Goal: Information Seeking & Learning: Understand process/instructions

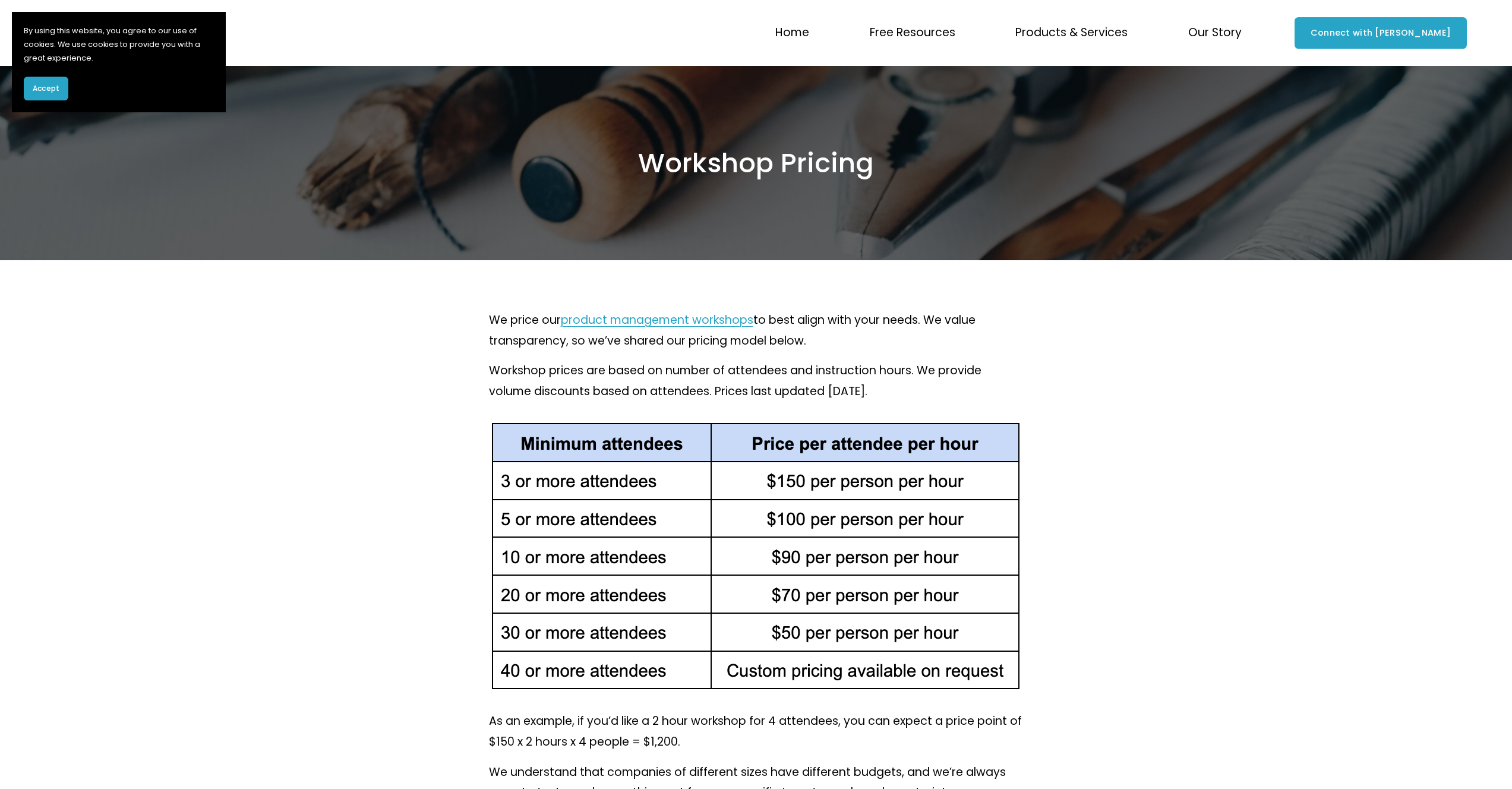
drag, startPoint x: 523, startPoint y: 456, endPoint x: 862, endPoint y: 561, distance: 354.9
click at [862, 561] on div at bounding box center [755, 556] width 530 height 269
click at [39, 89] on span "Accept" at bounding box center [46, 88] width 27 height 10
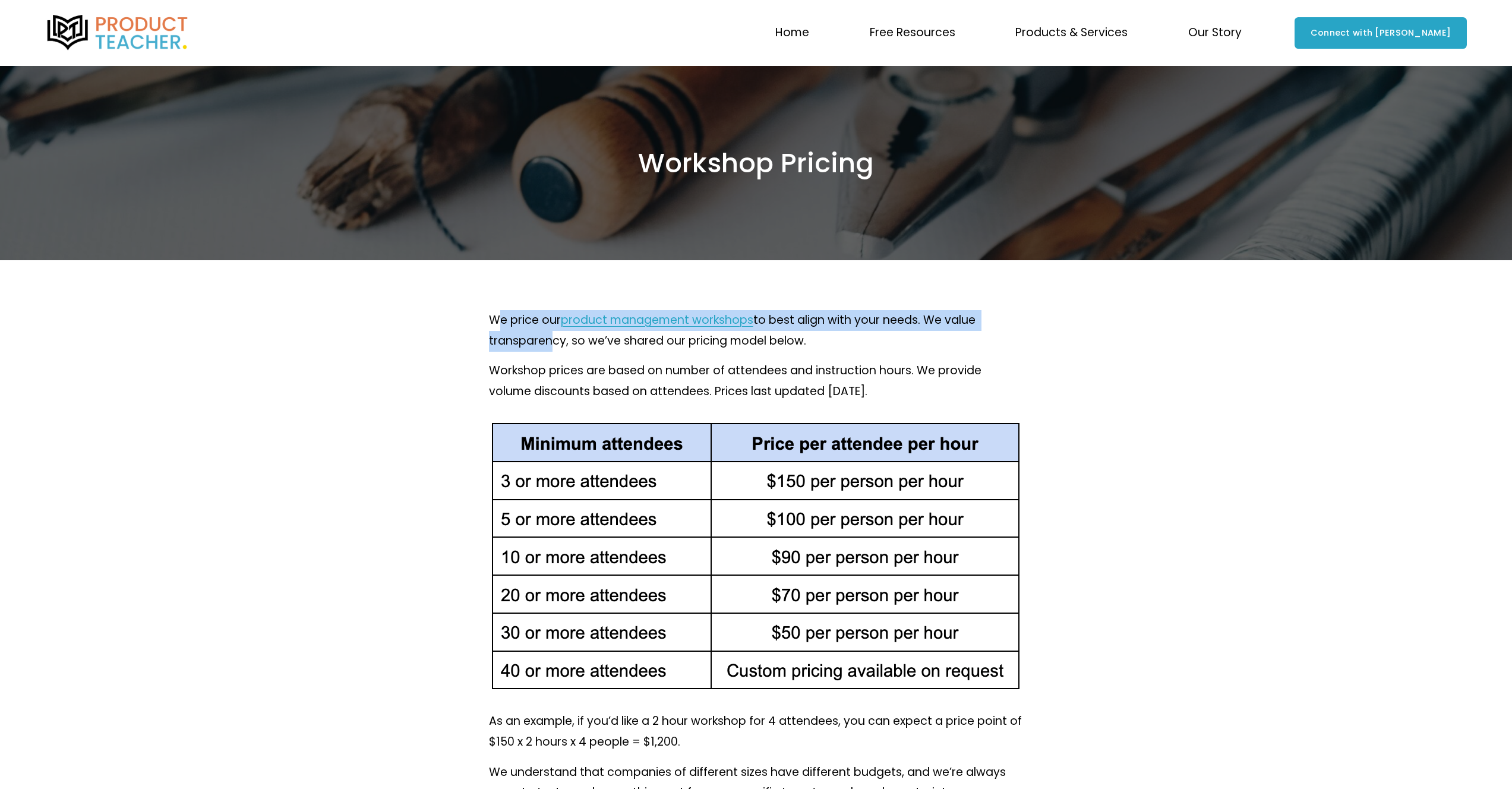
drag, startPoint x: 494, startPoint y: 312, endPoint x: 543, endPoint y: 332, distance: 52.9
click at [543, 332] on p "We price our product management workshops to best align with your needs. We val…" at bounding box center [756, 330] width 534 height 41
click at [542, 325] on p "We price our product management workshops to best align with your needs. We val…" at bounding box center [756, 330] width 534 height 41
drag, startPoint x: 542, startPoint y: 325, endPoint x: 785, endPoint y: 332, distance: 243.1
click at [785, 334] on p "We price our product management workshops to best align with your needs. We val…" at bounding box center [756, 330] width 534 height 41
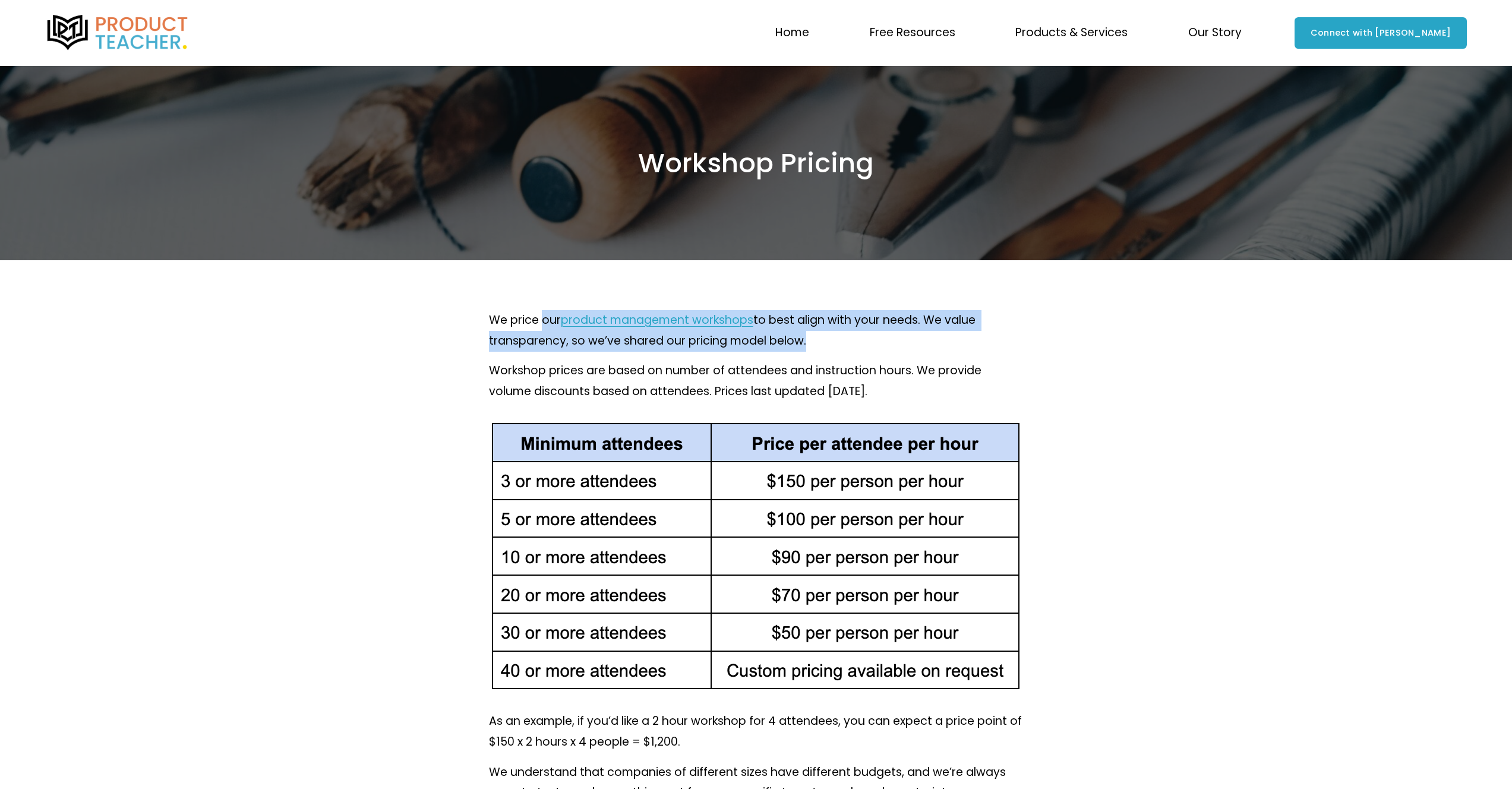
click at [785, 332] on p "We price our product management workshops to best align with your needs. We val…" at bounding box center [756, 330] width 534 height 41
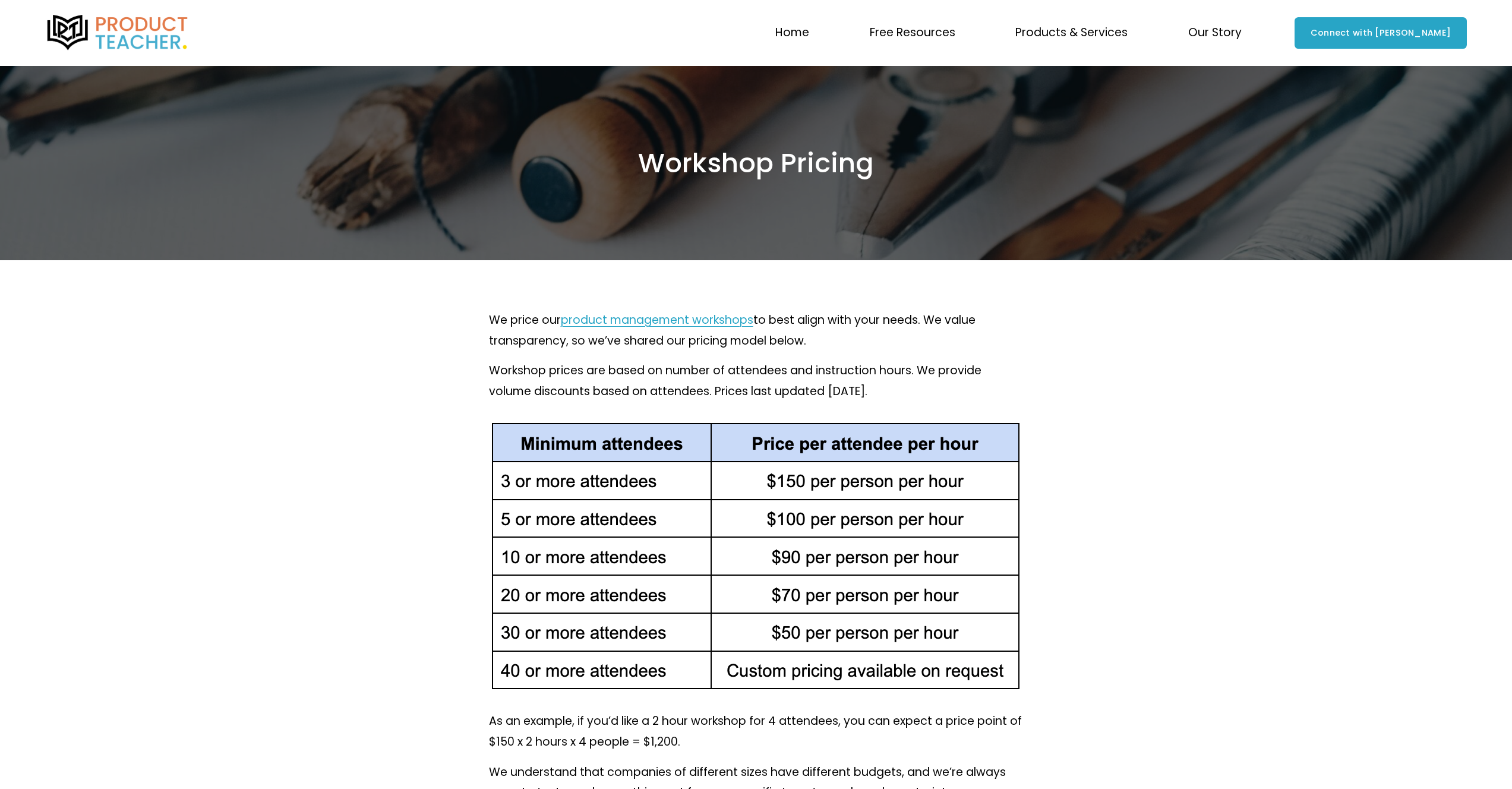
drag, startPoint x: 814, startPoint y: 336, endPoint x: 747, endPoint y: 320, distance: 68.9
click at [747, 320] on p "We price our product management workshops to best align with your needs. We val…" at bounding box center [756, 330] width 534 height 41
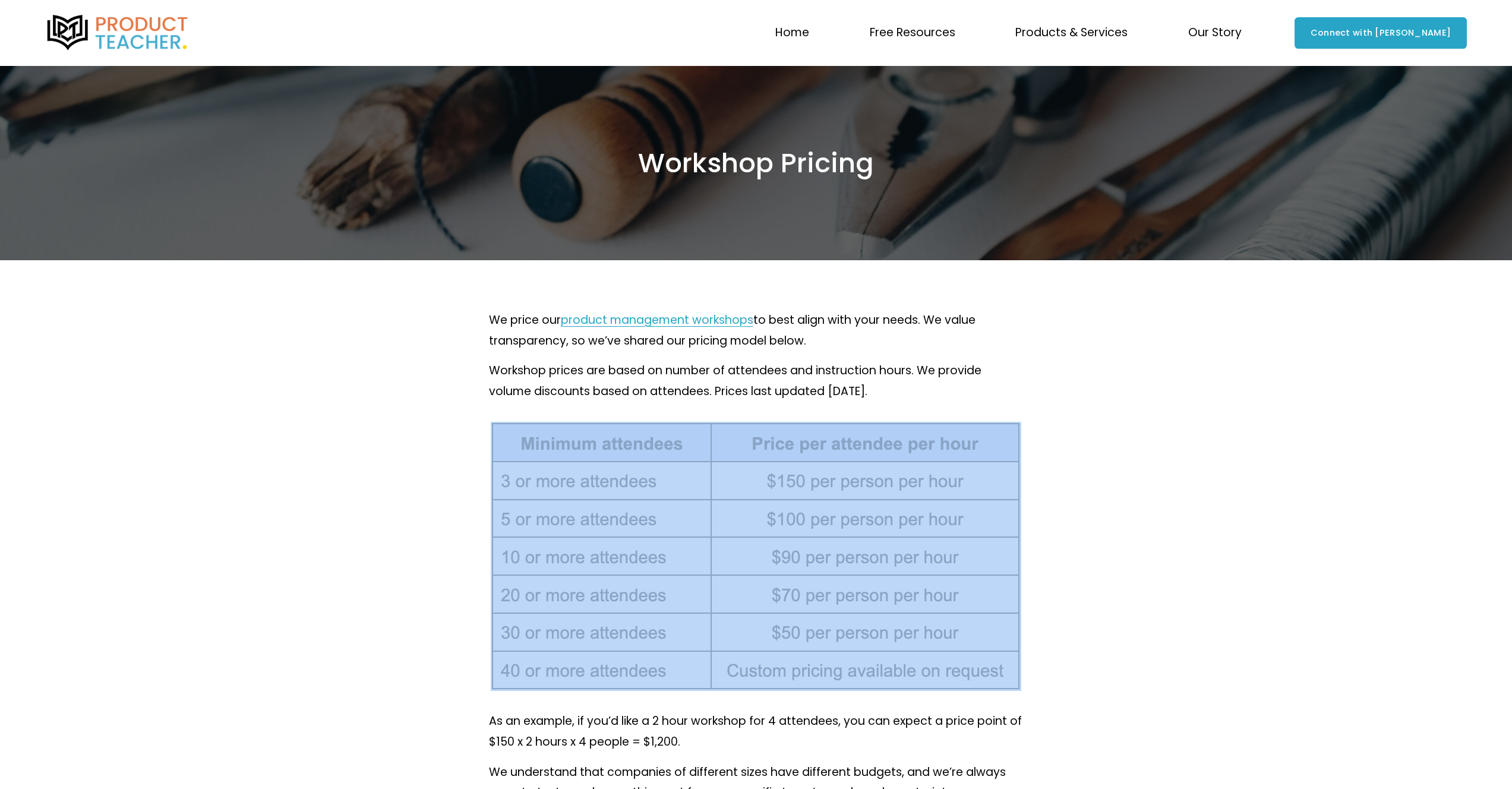
drag, startPoint x: 489, startPoint y: 489, endPoint x: 949, endPoint y: 576, distance: 468.2
click at [954, 600] on div at bounding box center [756, 556] width 534 height 269
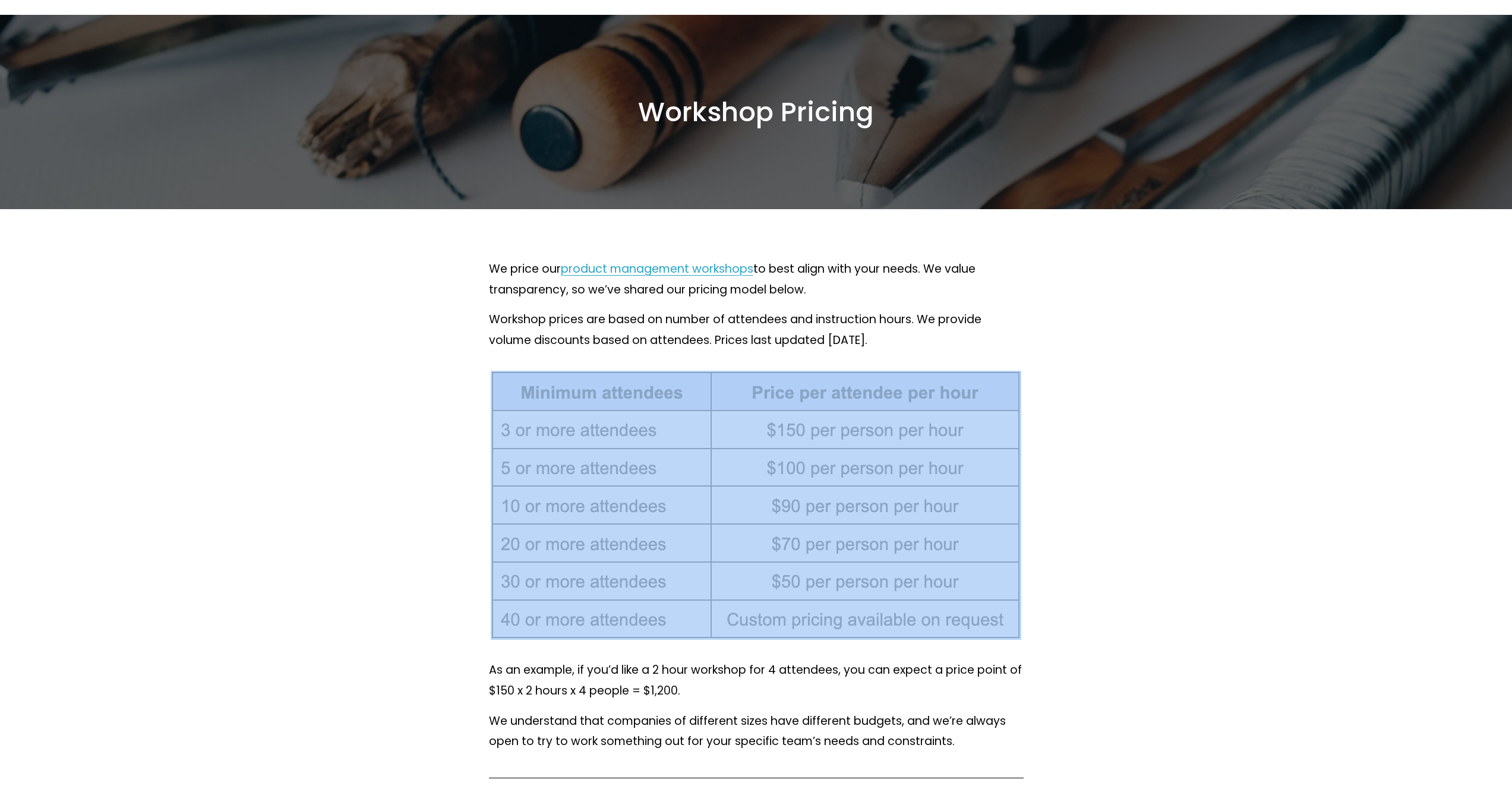
scroll to position [60, 0]
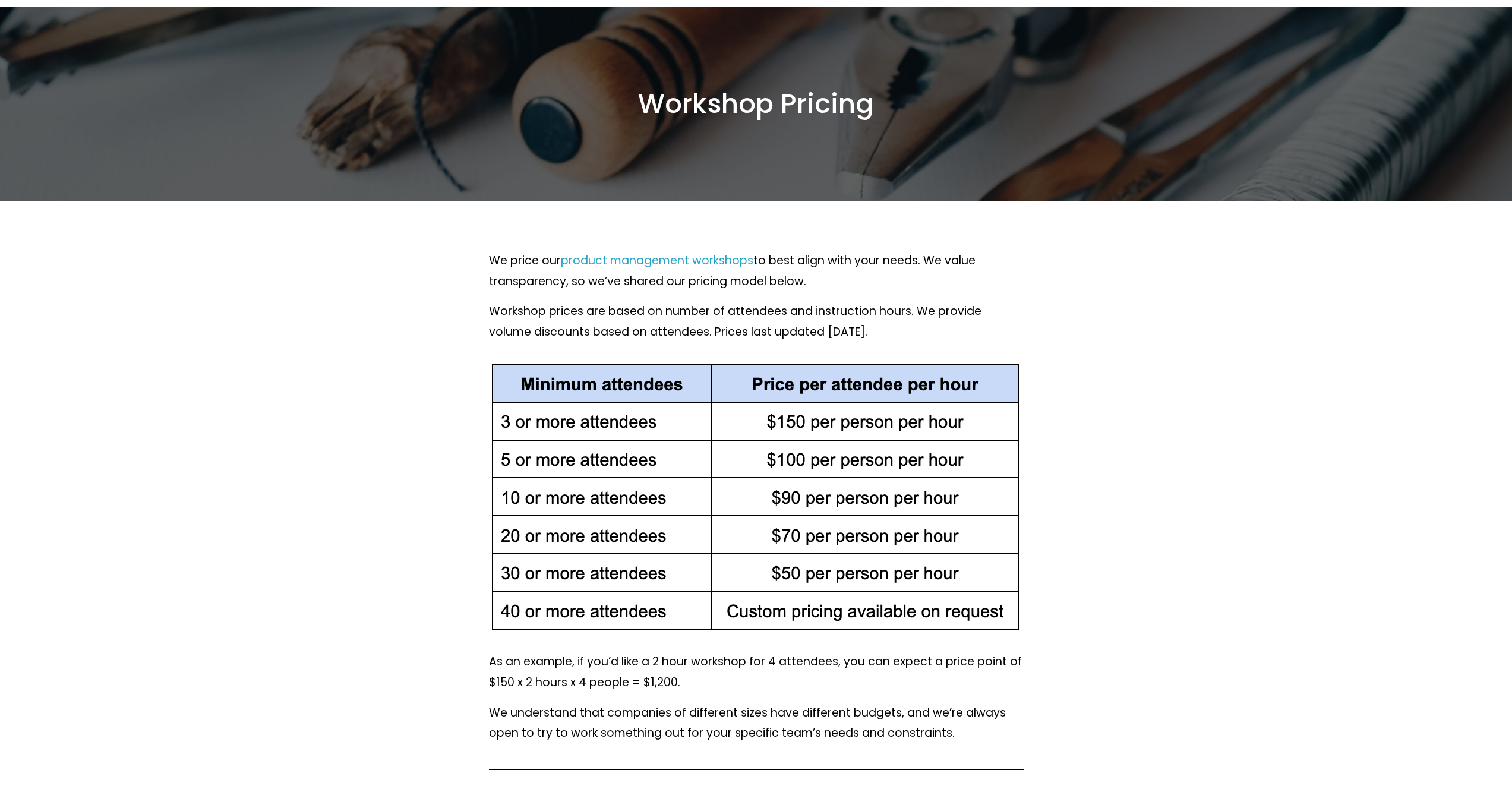
click at [782, 677] on p "As an example, if you’d like a 2 hour workshop for 4 attendees, you can expect …" at bounding box center [756, 672] width 534 height 41
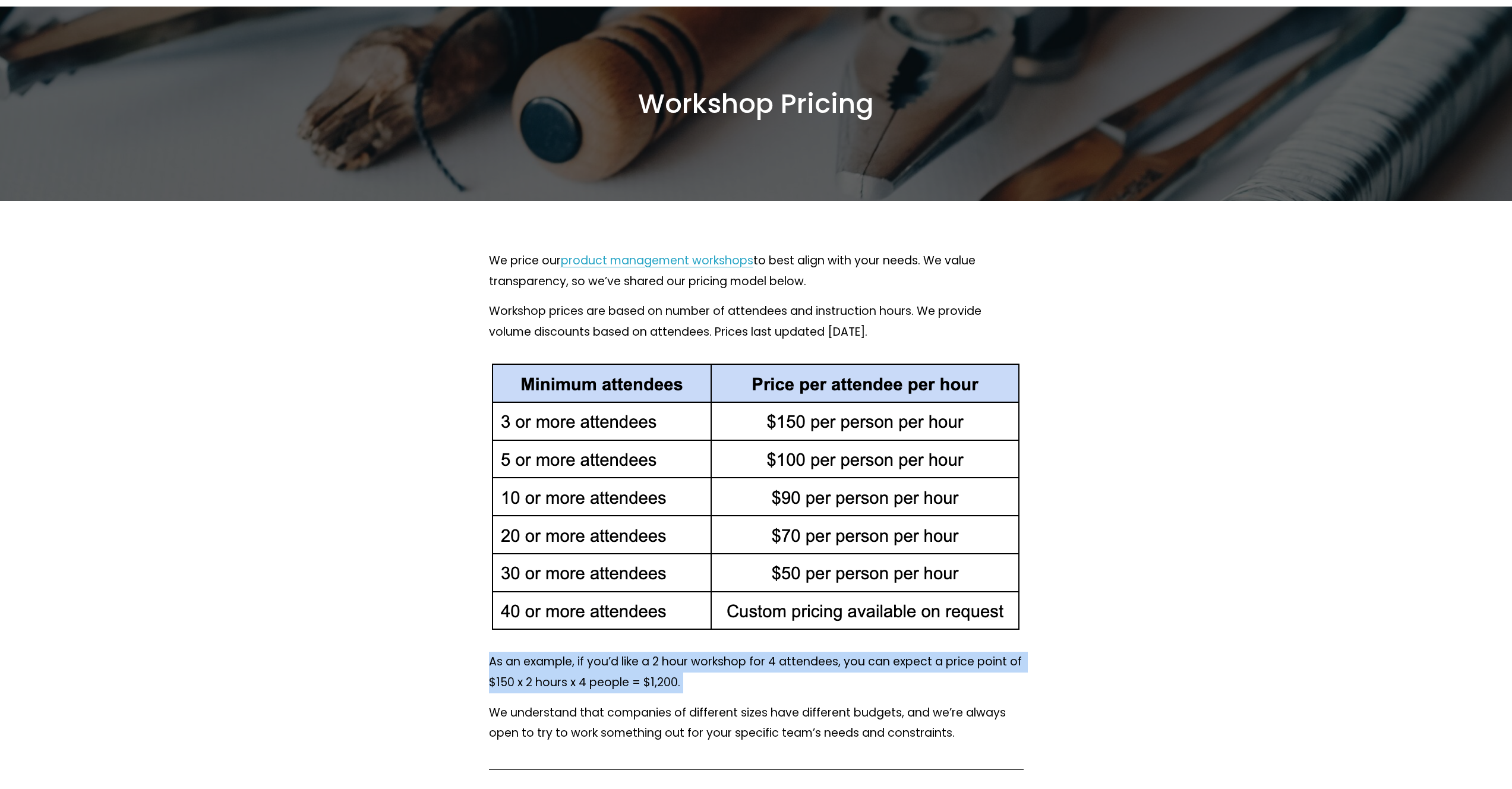
drag, startPoint x: 587, startPoint y: 658, endPoint x: 528, endPoint y: 648, distance: 59.8
click at [528, 648] on div "As an example, if you’d like a 2 hour workshop for 4 attendees, you can expect …" at bounding box center [756, 697] width 555 height 112
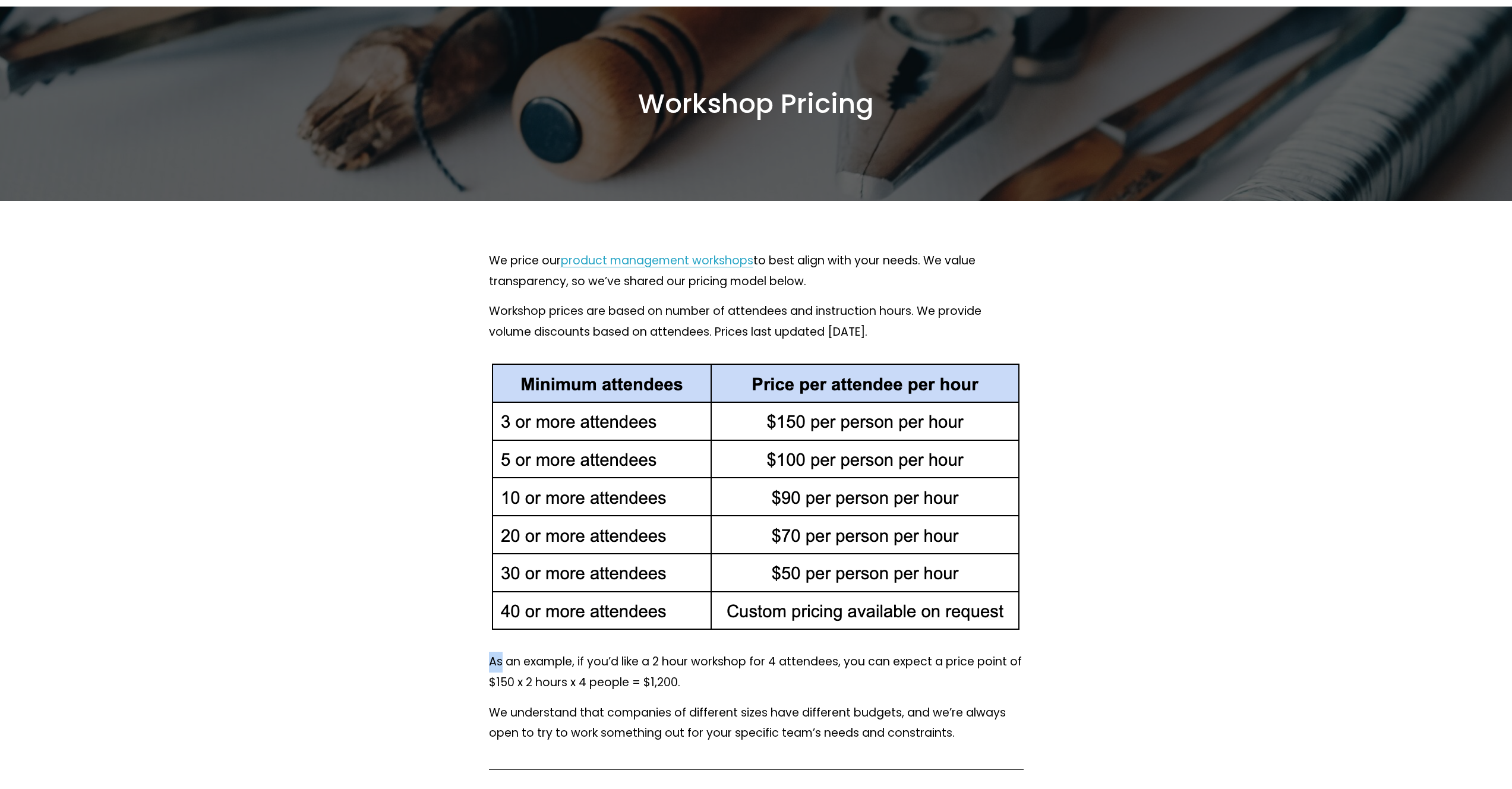
click at [528, 648] on div "As an example, if you’d like a 2 hour workshop for 4 attendees, you can expect …" at bounding box center [756, 697] width 555 height 112
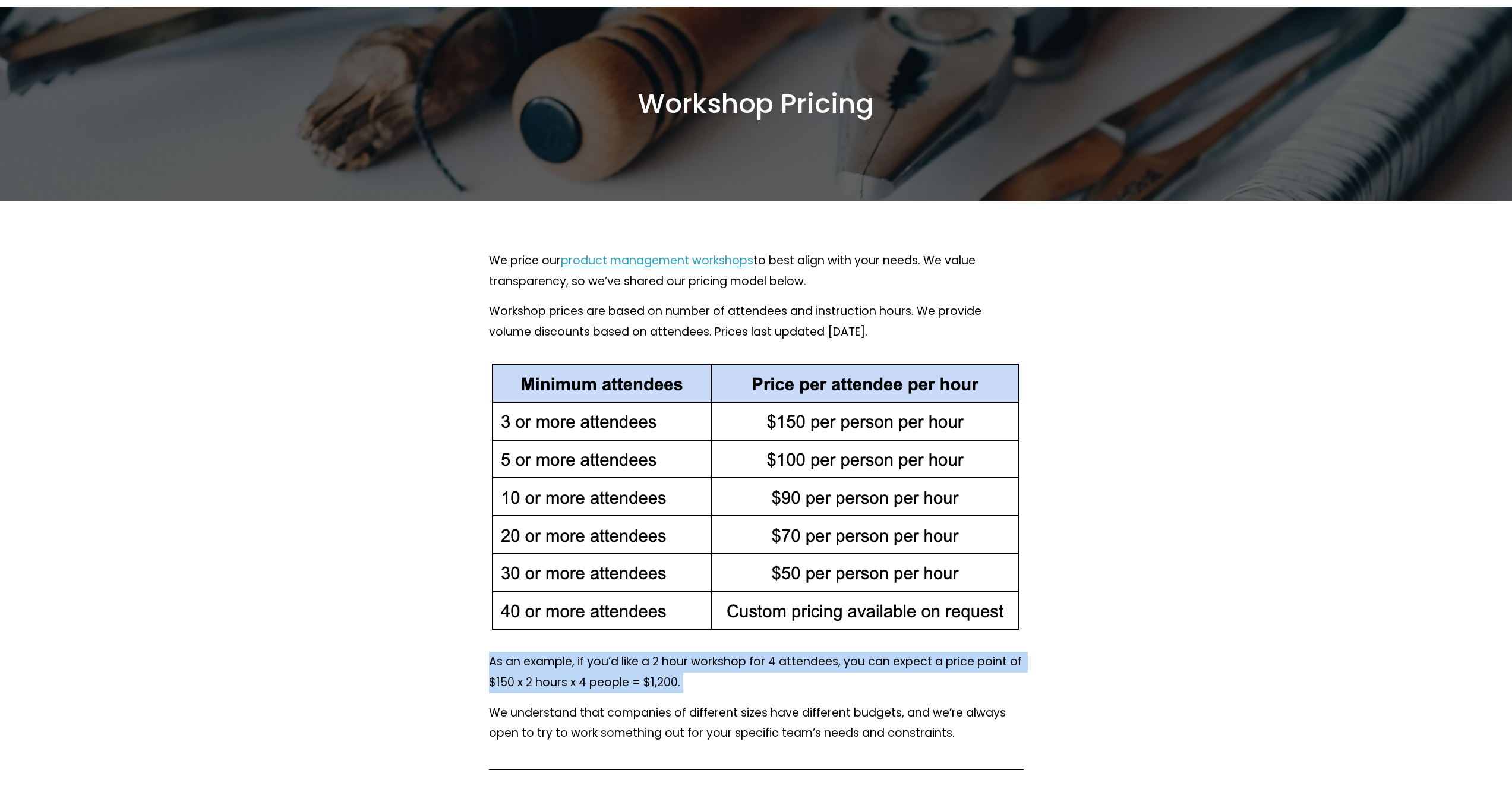
click at [528, 648] on div "As an example, if you’d like a 2 hour workshop for 4 attendees, you can expect …" at bounding box center [756, 697] width 555 height 112
click at [532, 664] on p "As an example, if you’d like a 2 hour workshop for 4 attendees, you can expect …" at bounding box center [756, 672] width 534 height 41
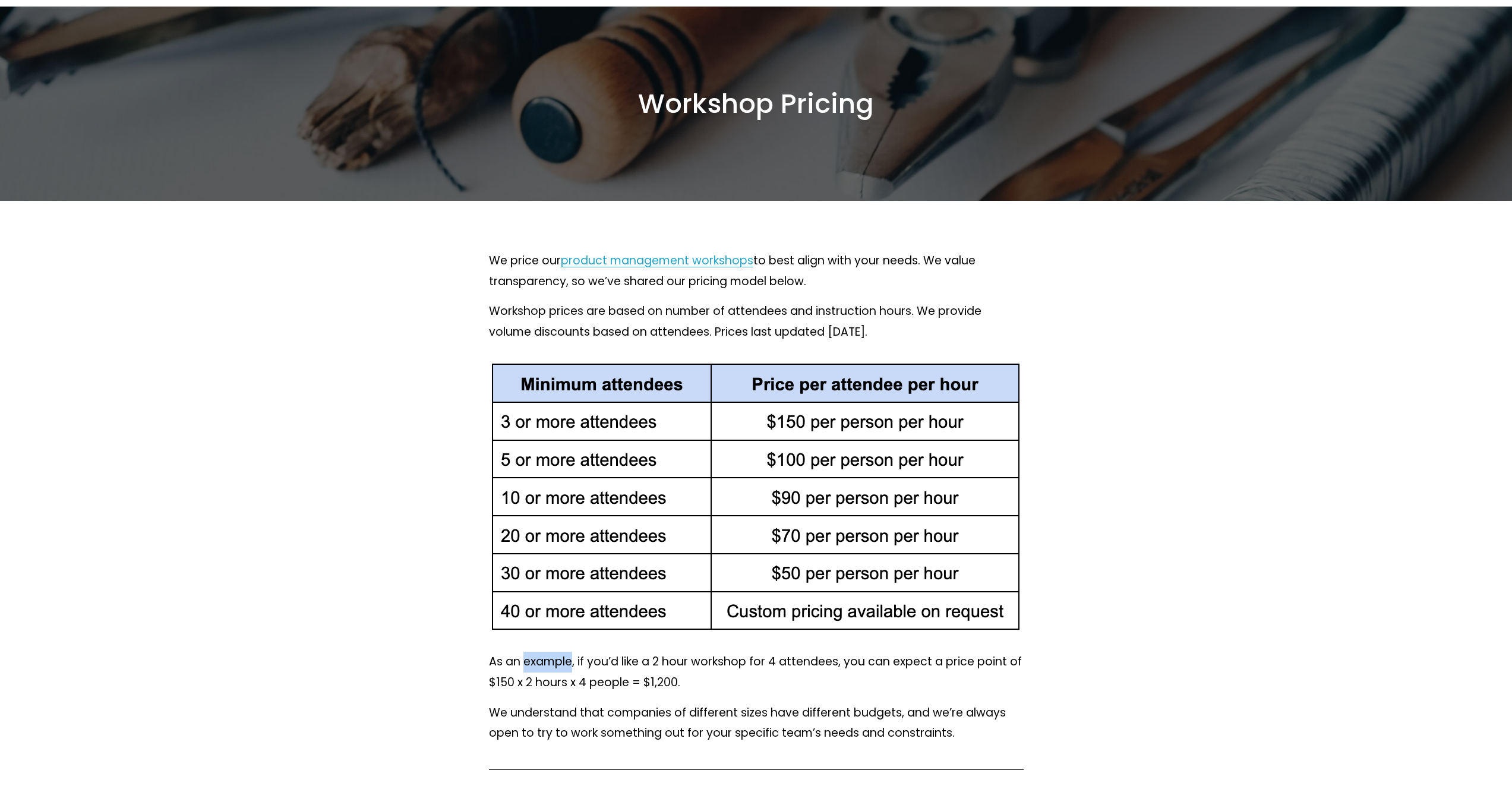
click at [532, 664] on p "As an example, if you’d like a 2 hour workshop for 4 attendees, you can expect …" at bounding box center [756, 672] width 534 height 41
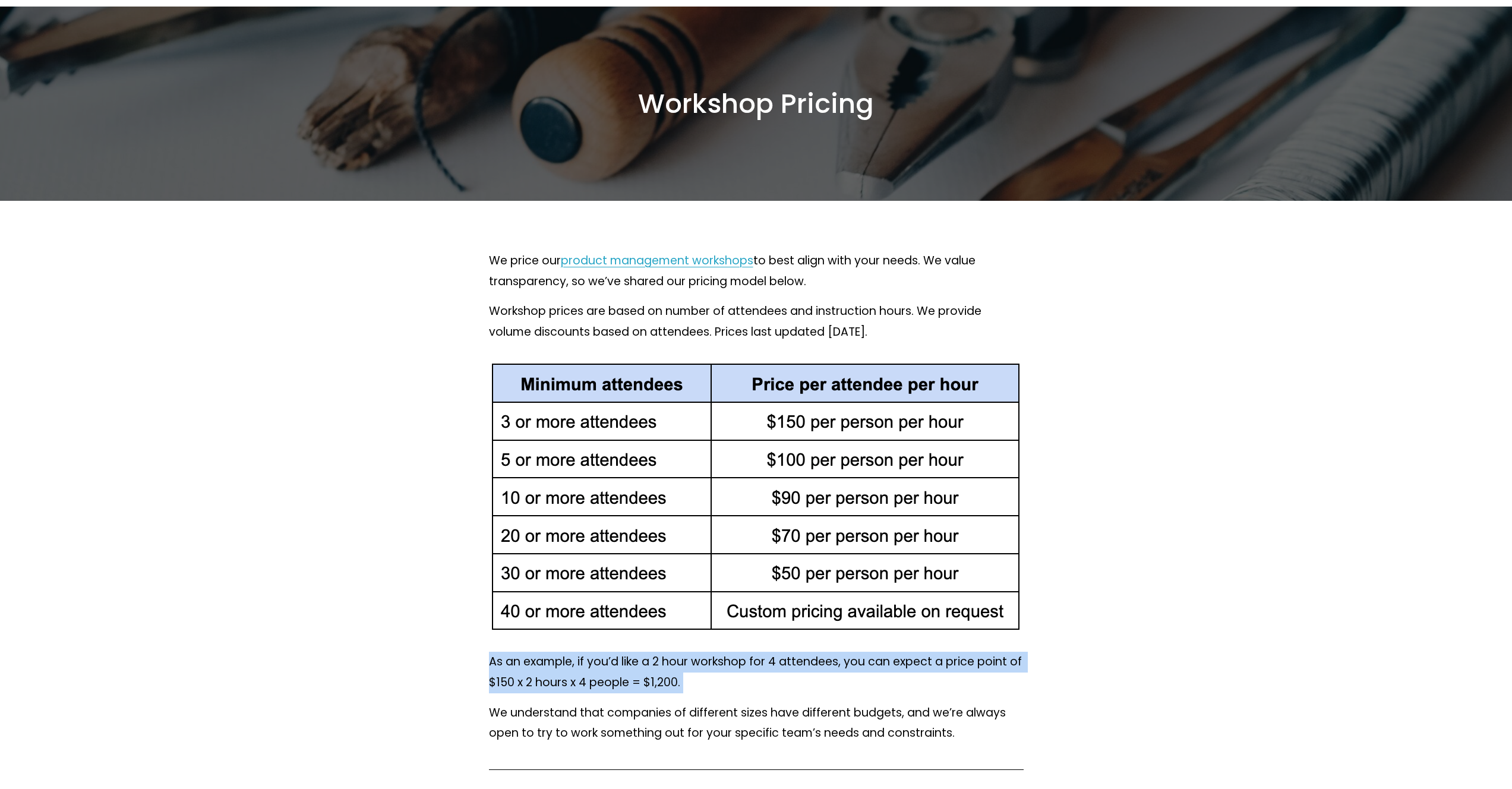
click at [534, 664] on p "As an example, if you’d like a 2 hour workshop for 4 attendees, you can expect …" at bounding box center [756, 672] width 534 height 41
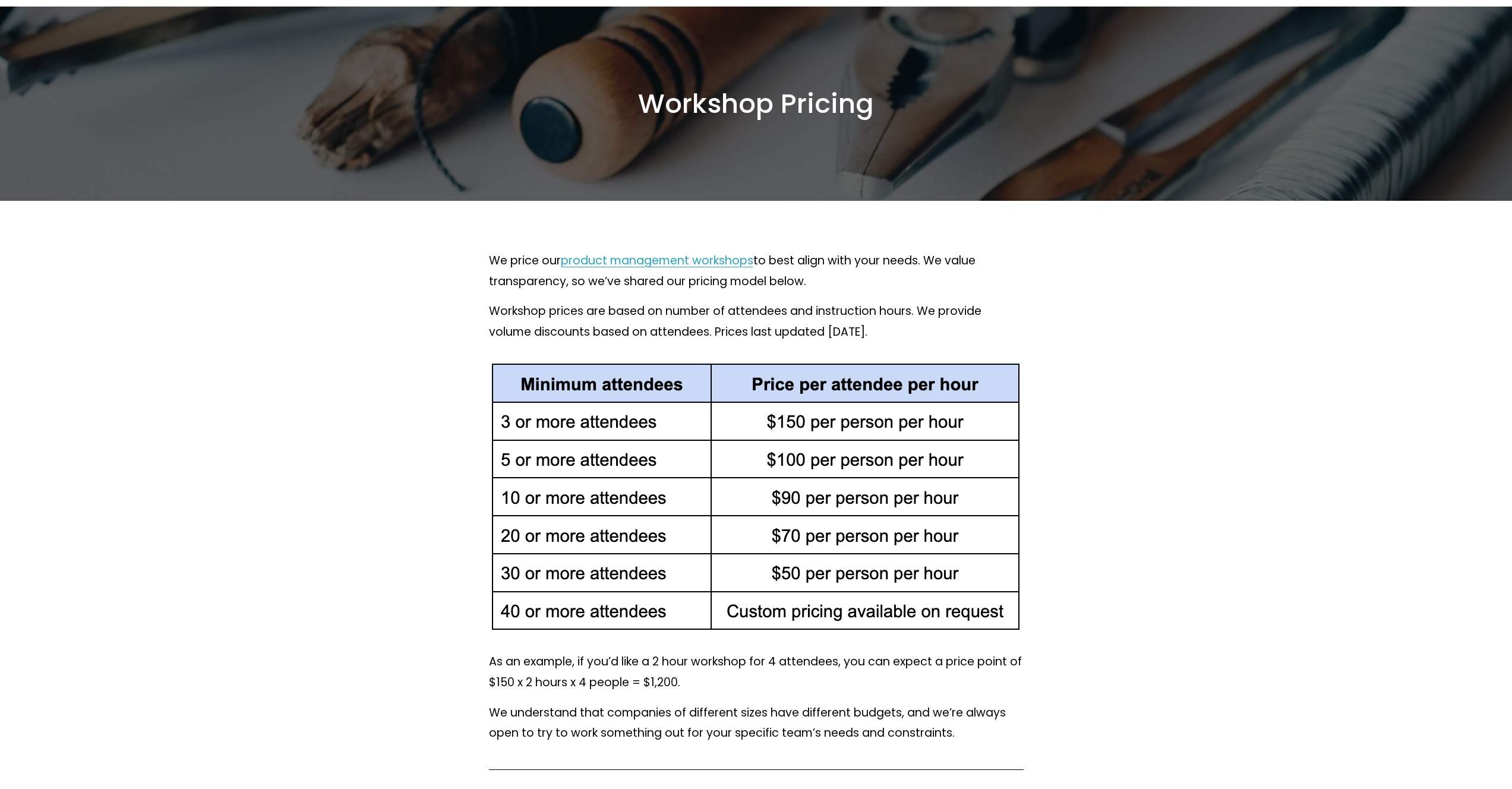
scroll to position [294, 0]
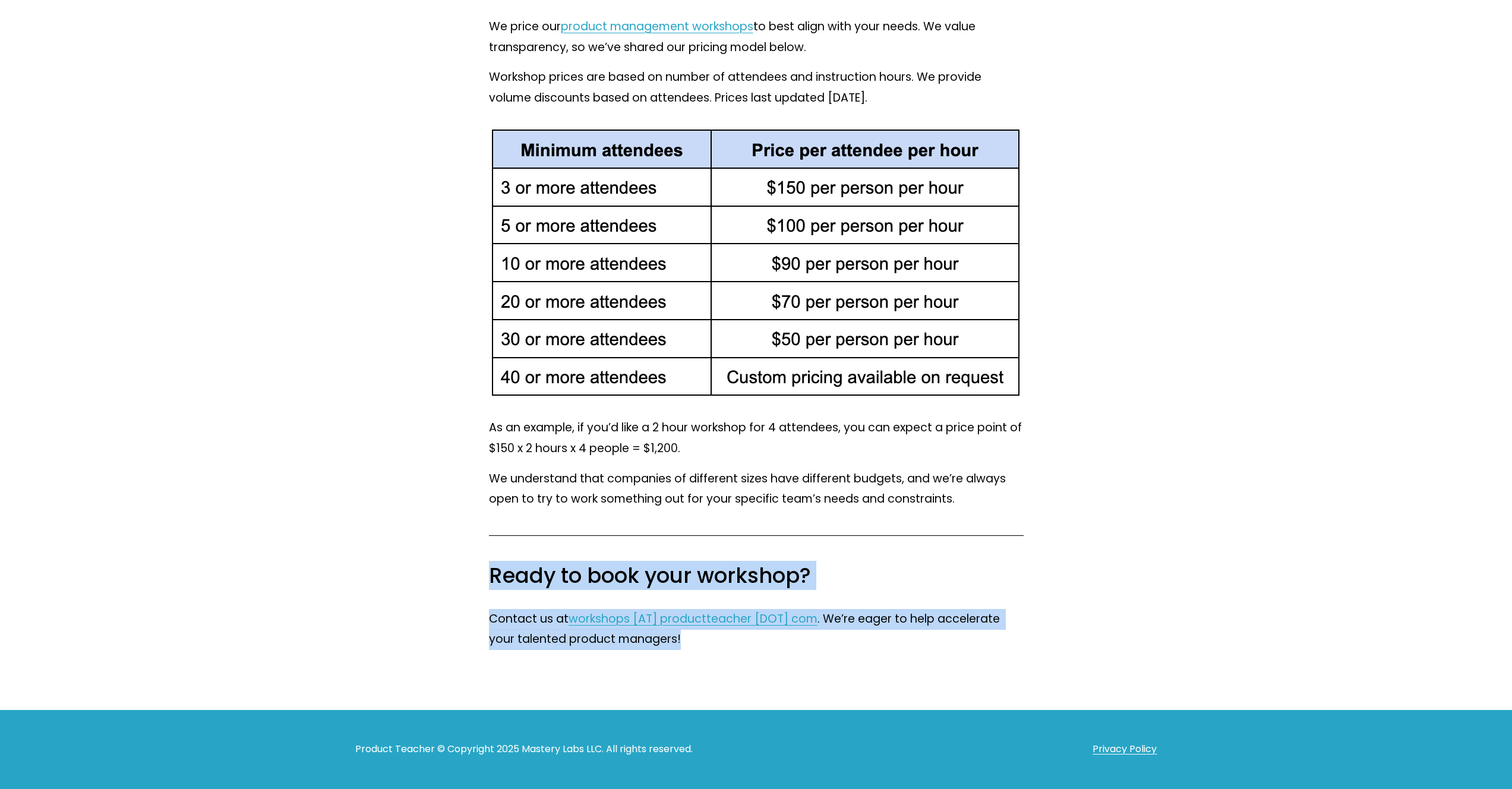
drag, startPoint x: 644, startPoint y: 622, endPoint x: 746, endPoint y: 648, distance: 105.3
click at [746, 648] on div "Ready to book your workshop? Contact us at workshops [AT] productteacher [DOT] …" at bounding box center [756, 606] width 555 height 108
click at [746, 648] on p "Contact us at workshops [AT] productteacher [DOT] com . We’re eager to help acc…" at bounding box center [756, 629] width 534 height 41
drag, startPoint x: 746, startPoint y: 648, endPoint x: 483, endPoint y: 459, distance: 323.9
click at [470, 554] on div "We price our product management workshops to best align with your needs. We val…" at bounding box center [756, 338] width 1160 height 743
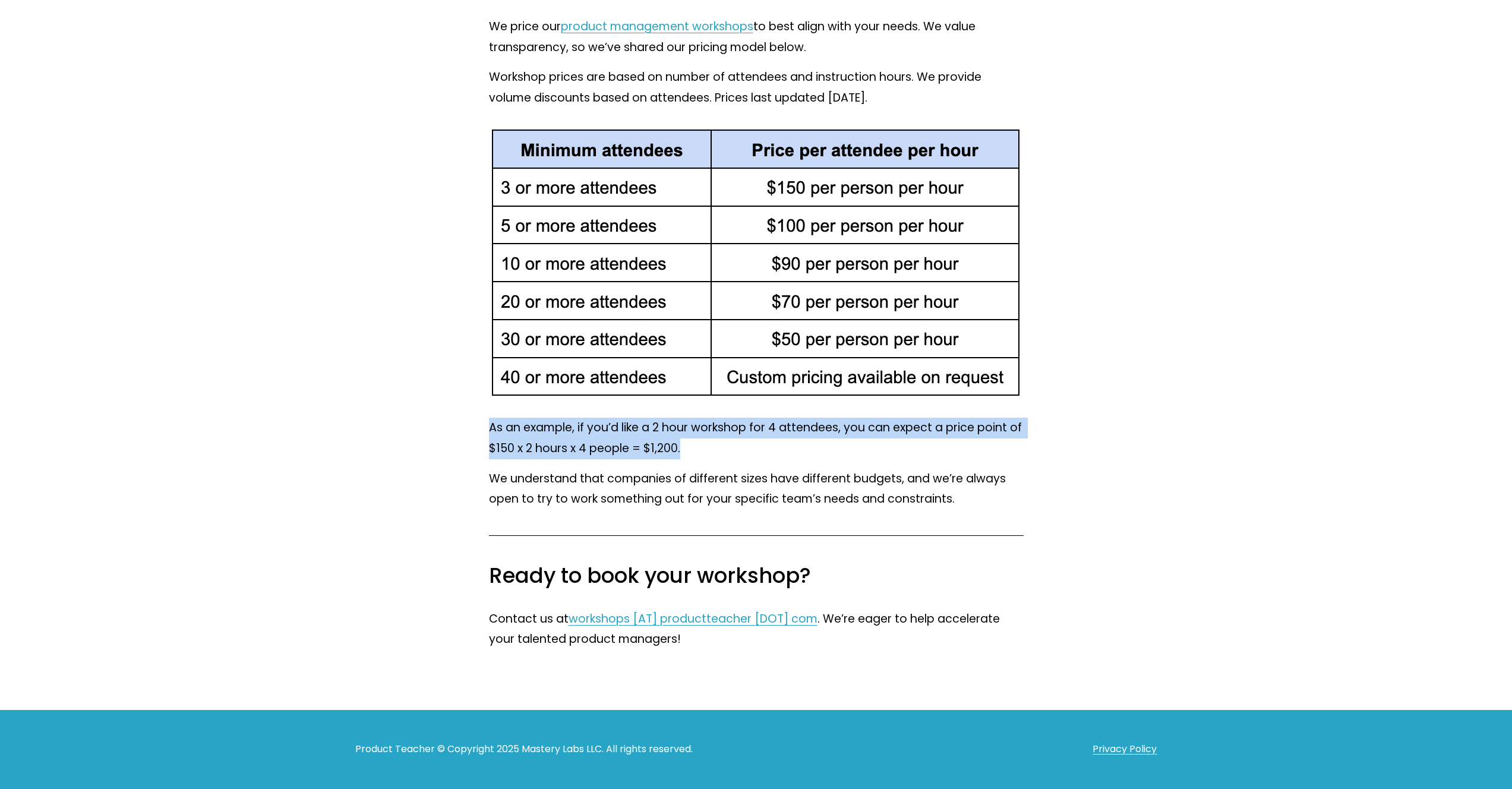
drag, startPoint x: 485, startPoint y: 425, endPoint x: 778, endPoint y: 449, distance: 294.0
click at [778, 449] on div "As an example, if you’d like a 2 hour workshop for 4 attendees, you can expect …" at bounding box center [756, 463] width 555 height 112
click at [778, 449] on p "As an example, if you’d like a 2 hour workshop for 4 attendees, you can expect …" at bounding box center [756, 438] width 534 height 41
drag, startPoint x: 778, startPoint y: 449, endPoint x: 763, endPoint y: 421, distance: 31.8
click at [763, 421] on p "As an example, if you’d like a 2 hour workshop for 4 attendees, you can expect …" at bounding box center [756, 438] width 534 height 41
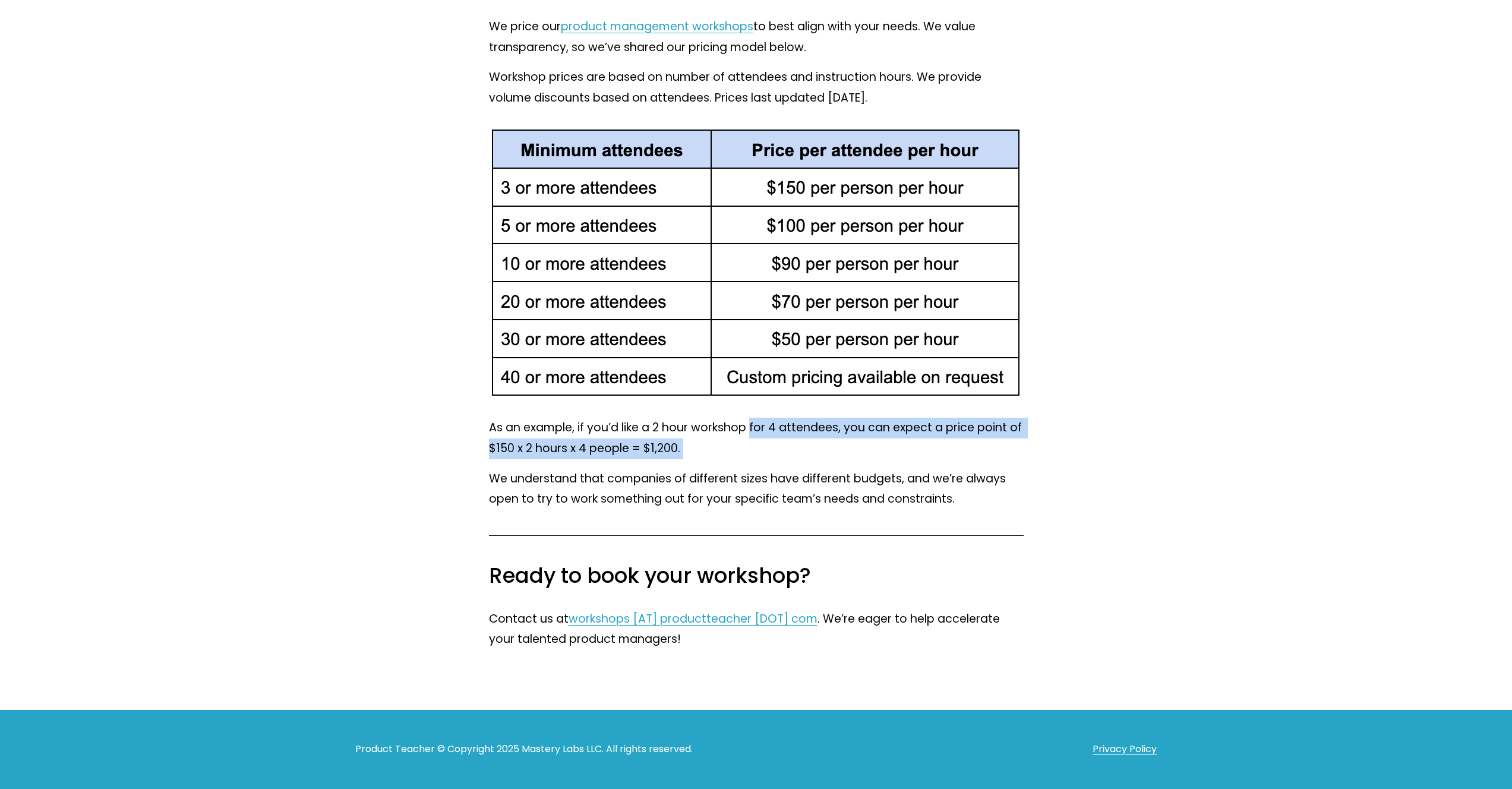
click at [754, 432] on p "As an example, if you’d like a 2 hour workshop for 4 attendees, you can expect …" at bounding box center [756, 438] width 534 height 41
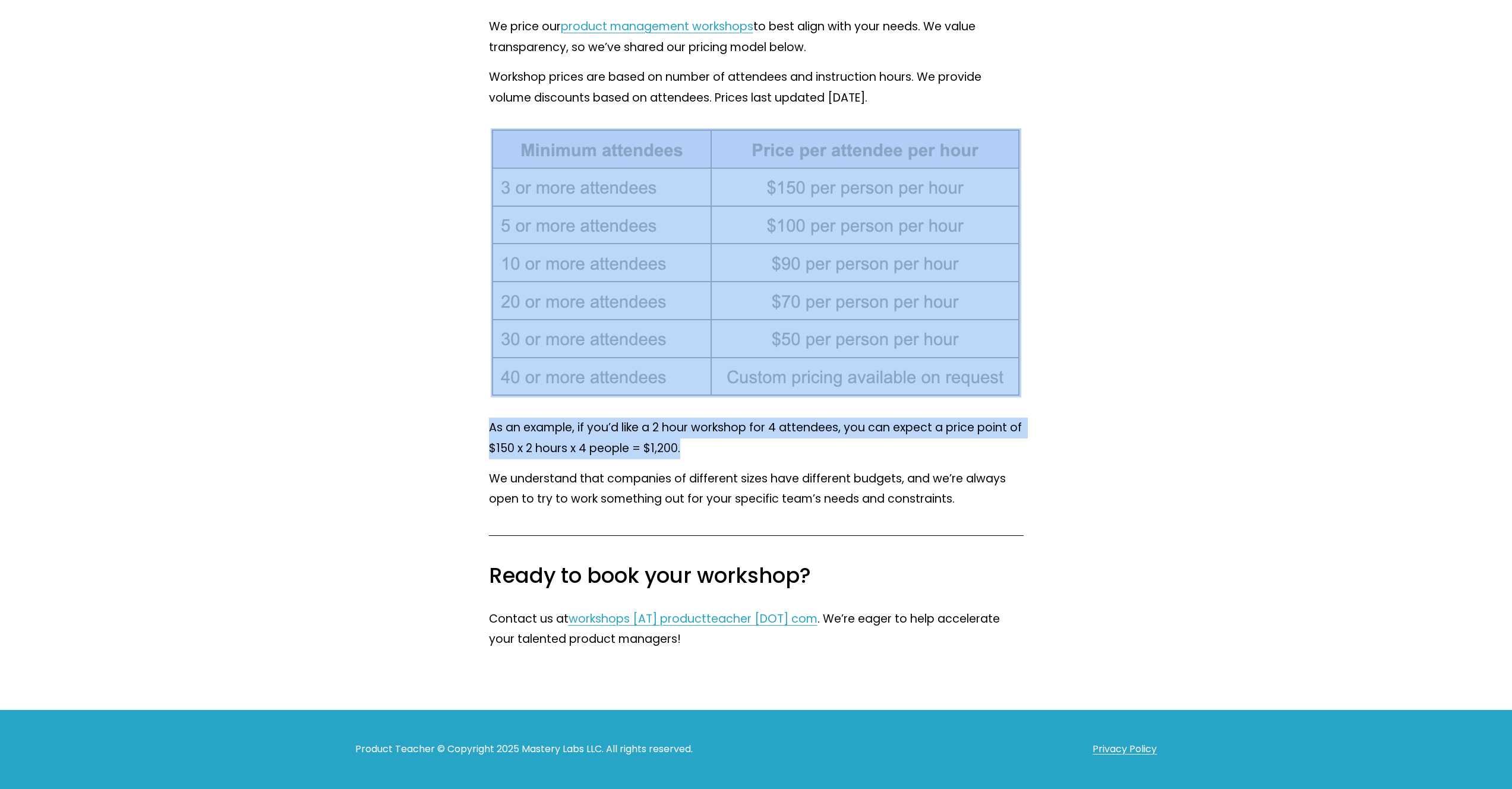
drag, startPoint x: 752, startPoint y: 445, endPoint x: 728, endPoint y: 405, distance: 46.6
click at [728, 405] on div "We price our product management workshops to best align with your needs. We val…" at bounding box center [756, 338] width 555 height 644
